Goal: Register for event/course

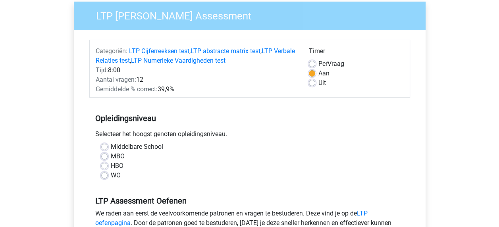
scroll to position [79, 0]
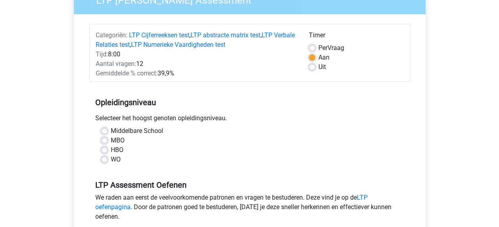
click at [118, 149] on label "HBO" at bounding box center [117, 150] width 13 height 10
click at [108, 149] on input "HBO" at bounding box center [104, 149] width 6 height 8
radio input "true"
click at [89, 165] on div "Middelbare School MBO HBO WO" at bounding box center [249, 148] width 321 height 44
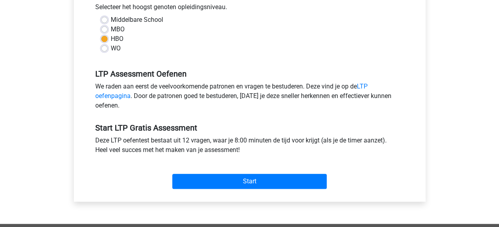
scroll to position [207, 0]
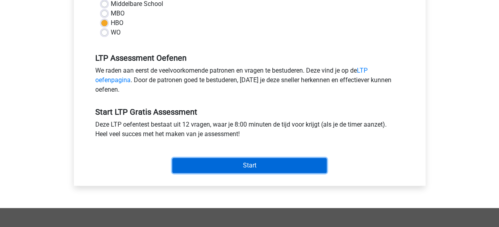
click at [230, 162] on input "Start" at bounding box center [249, 165] width 155 height 15
